Goal: Task Accomplishment & Management: Complete application form

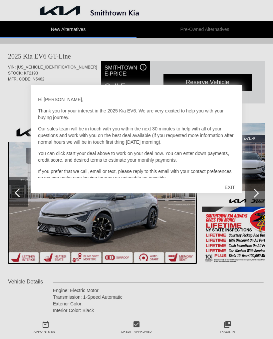
click at [229, 186] on div "EXIT" at bounding box center [230, 187] width 24 height 20
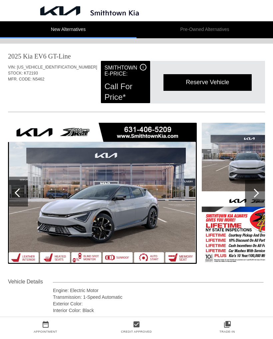
click at [257, 196] on div at bounding box center [255, 193] width 20 height 27
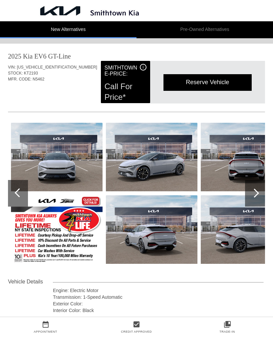
click at [256, 194] on div at bounding box center [254, 193] width 9 height 9
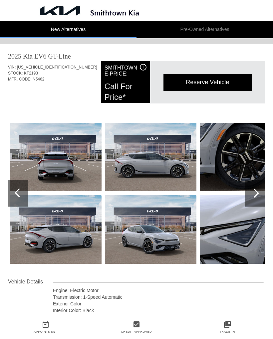
click at [259, 196] on div at bounding box center [255, 193] width 20 height 27
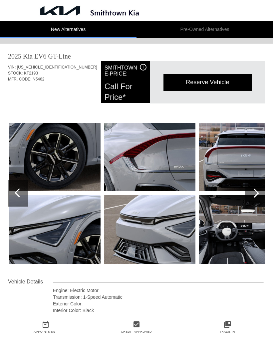
click at [257, 195] on div at bounding box center [255, 193] width 20 height 27
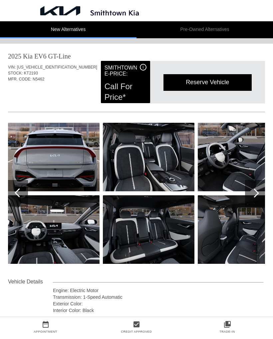
click at [256, 191] on div at bounding box center [254, 193] width 9 height 9
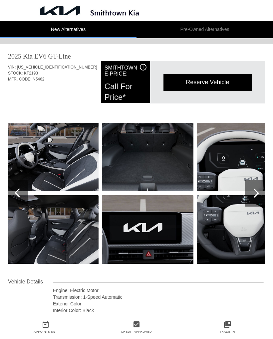
click at [259, 192] on div at bounding box center [255, 193] width 20 height 27
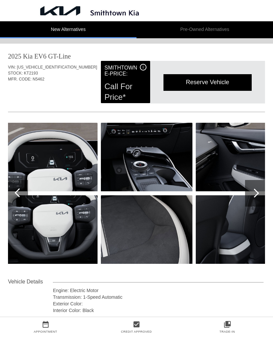
click at [255, 194] on div at bounding box center [254, 193] width 9 height 9
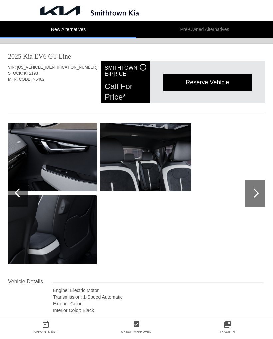
click at [258, 195] on div at bounding box center [255, 193] width 20 height 27
click at [257, 195] on div at bounding box center [254, 193] width 9 height 9
click at [14, 193] on div at bounding box center [18, 193] width 20 height 27
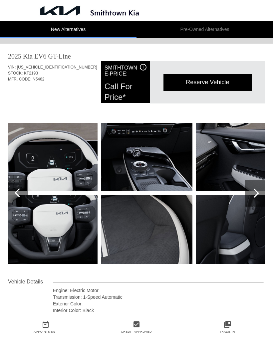
click at [22, 191] on div at bounding box center [19, 192] width 9 height 9
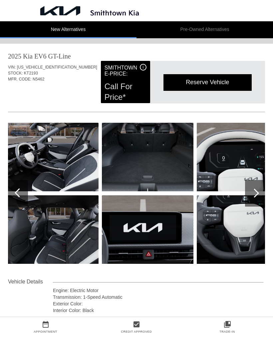
click at [23, 191] on div at bounding box center [18, 193] width 20 height 27
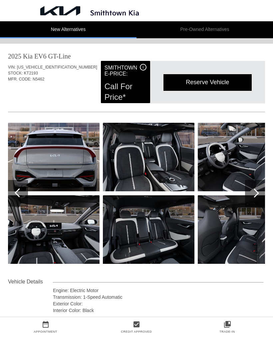
click at [24, 193] on div at bounding box center [18, 193] width 20 height 27
